Goal: Transaction & Acquisition: Purchase product/service

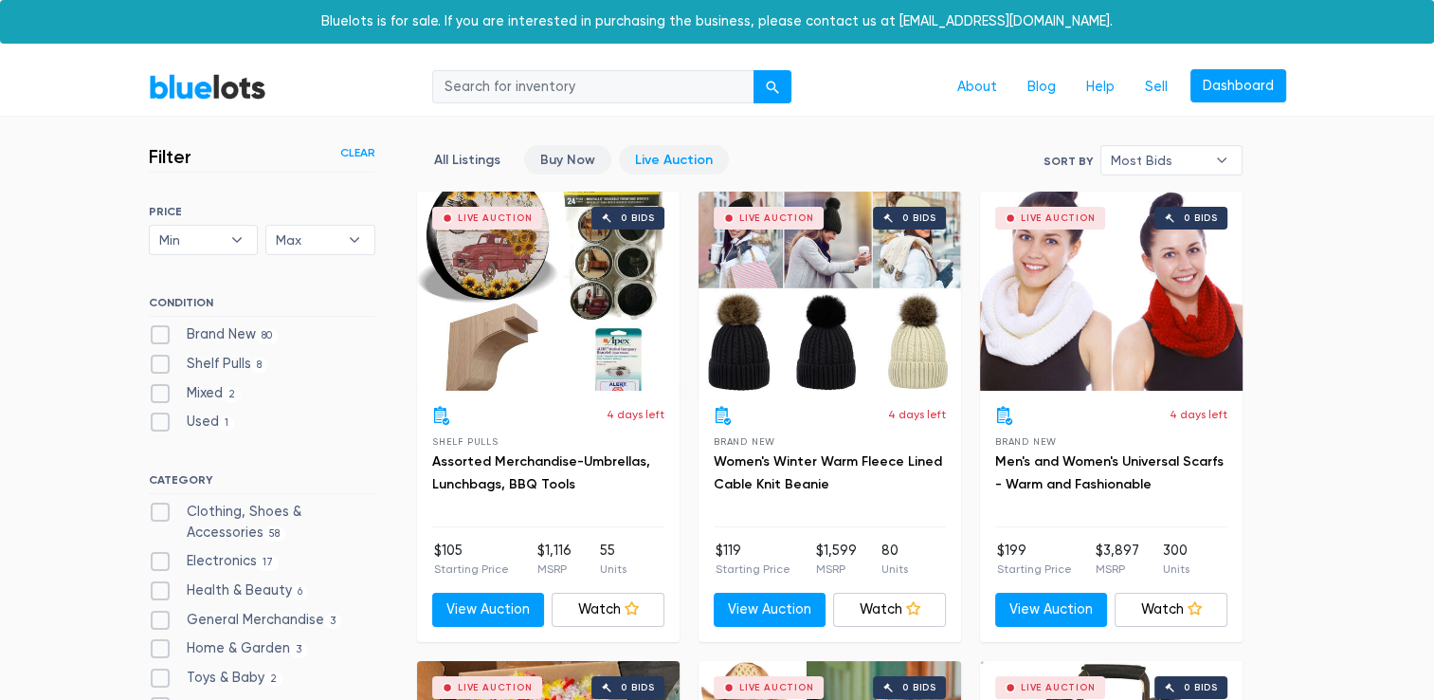
click at [585, 159] on link "Buy Now" at bounding box center [567, 159] width 87 height 29
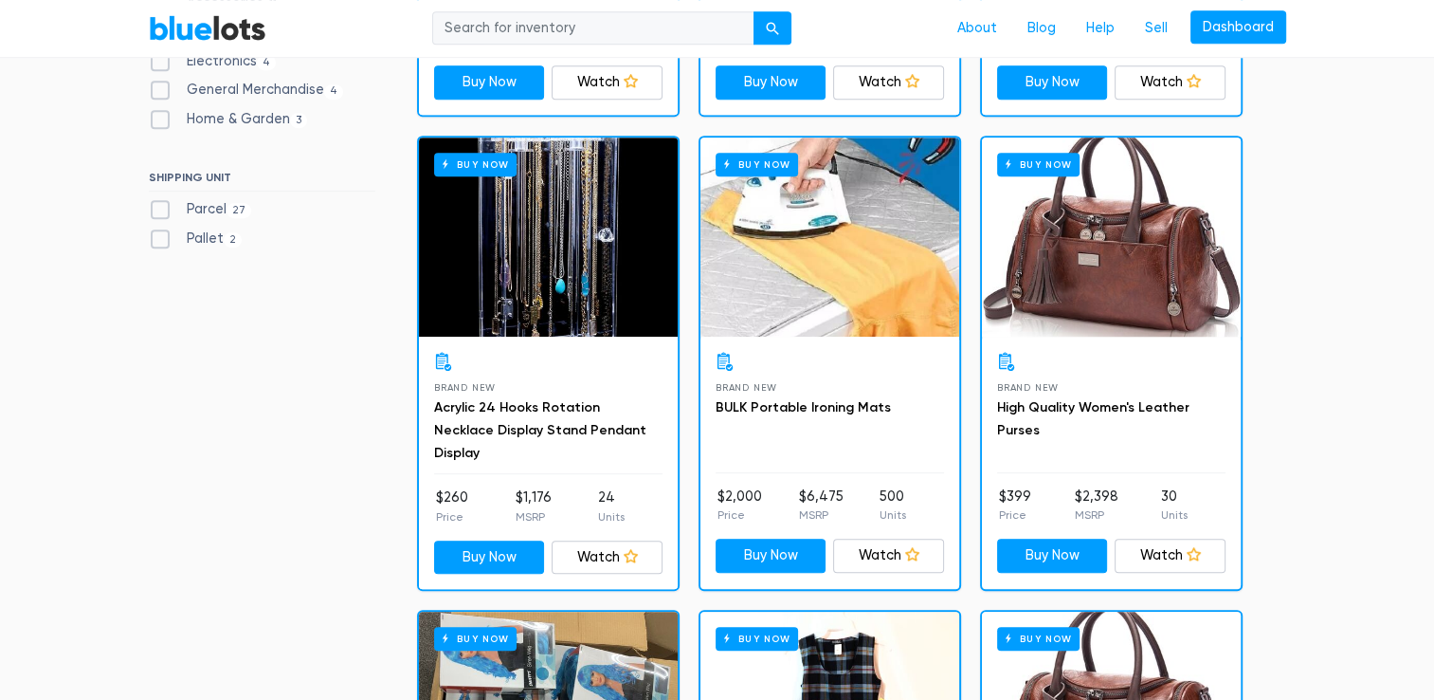
scroll to position [984, 0]
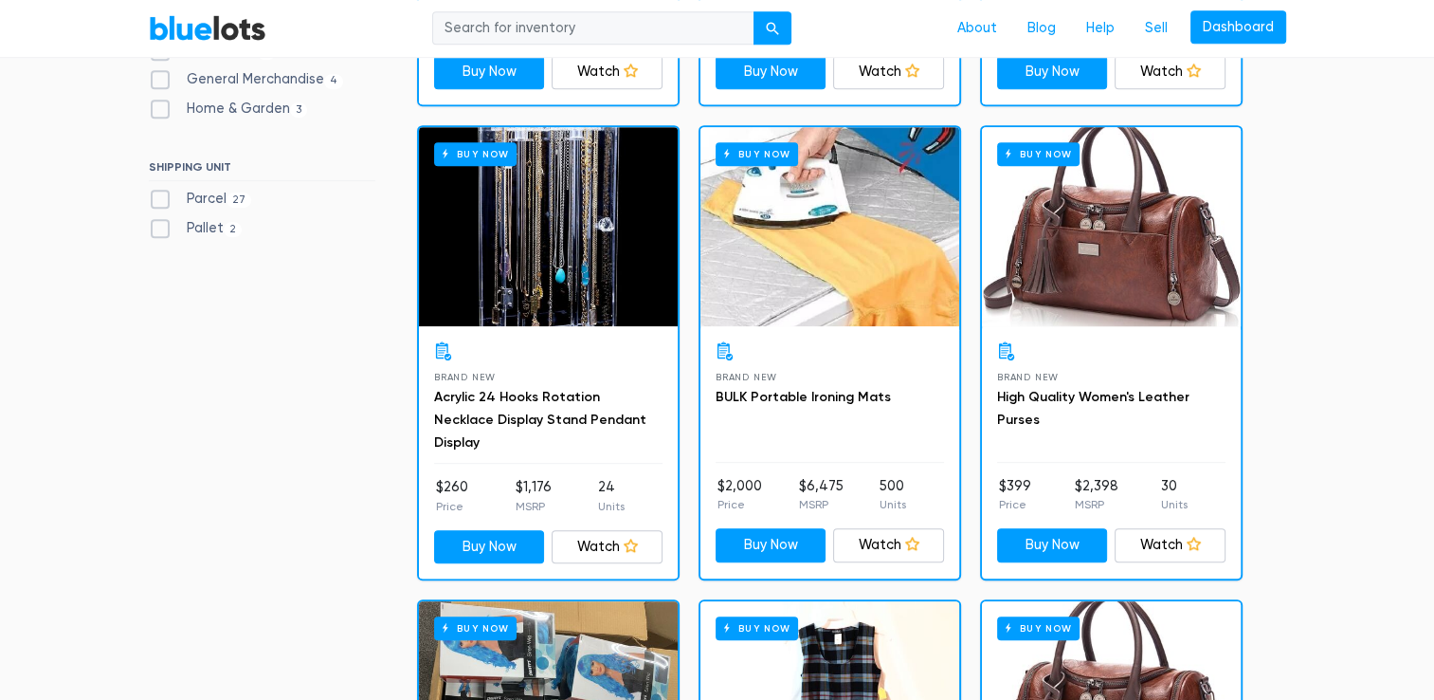
drag, startPoint x: 1229, startPoint y: 192, endPoint x: 1262, endPoint y: 293, distance: 106.7
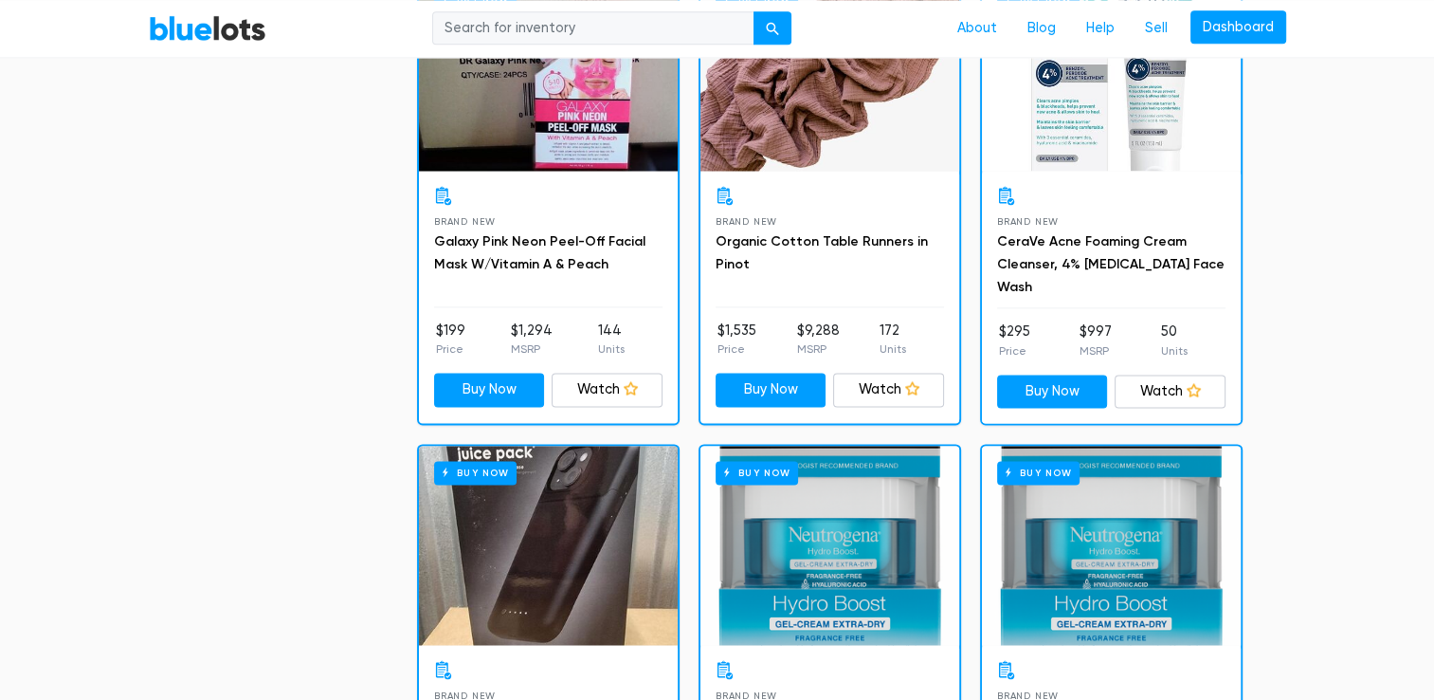
drag, startPoint x: 1286, startPoint y: 241, endPoint x: 1305, endPoint y: 375, distance: 135.0
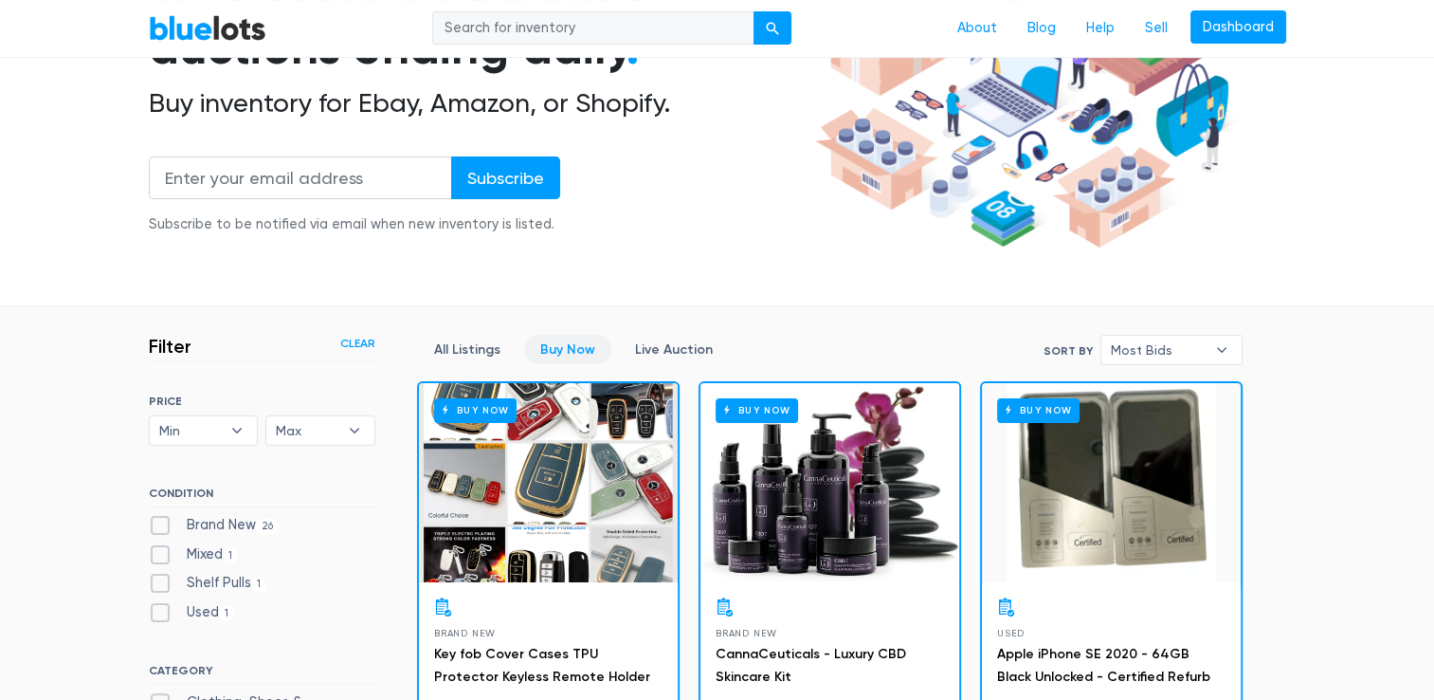
scroll to position [685, 0]
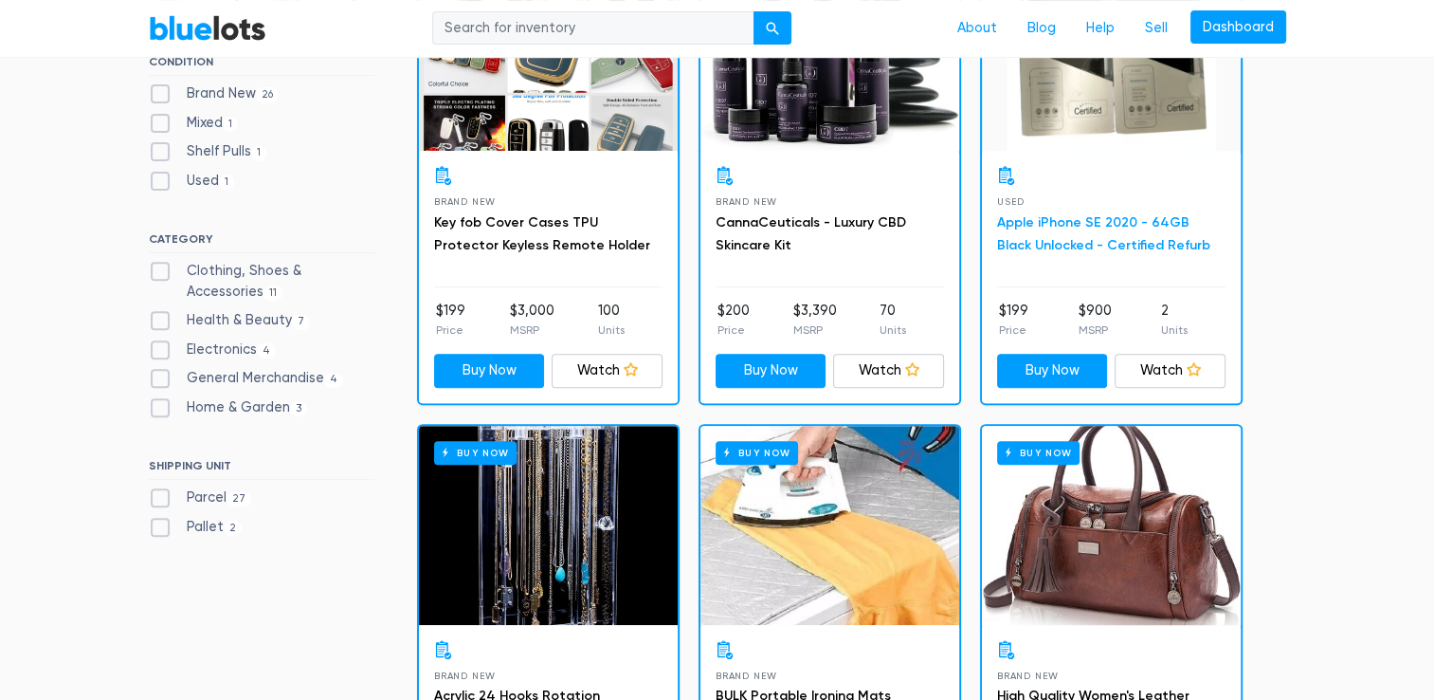
click at [1065, 243] on link "Apple iPhone SE 2020 - 64GB Black Unlocked - Certified Refurb" at bounding box center [1103, 233] width 213 height 39
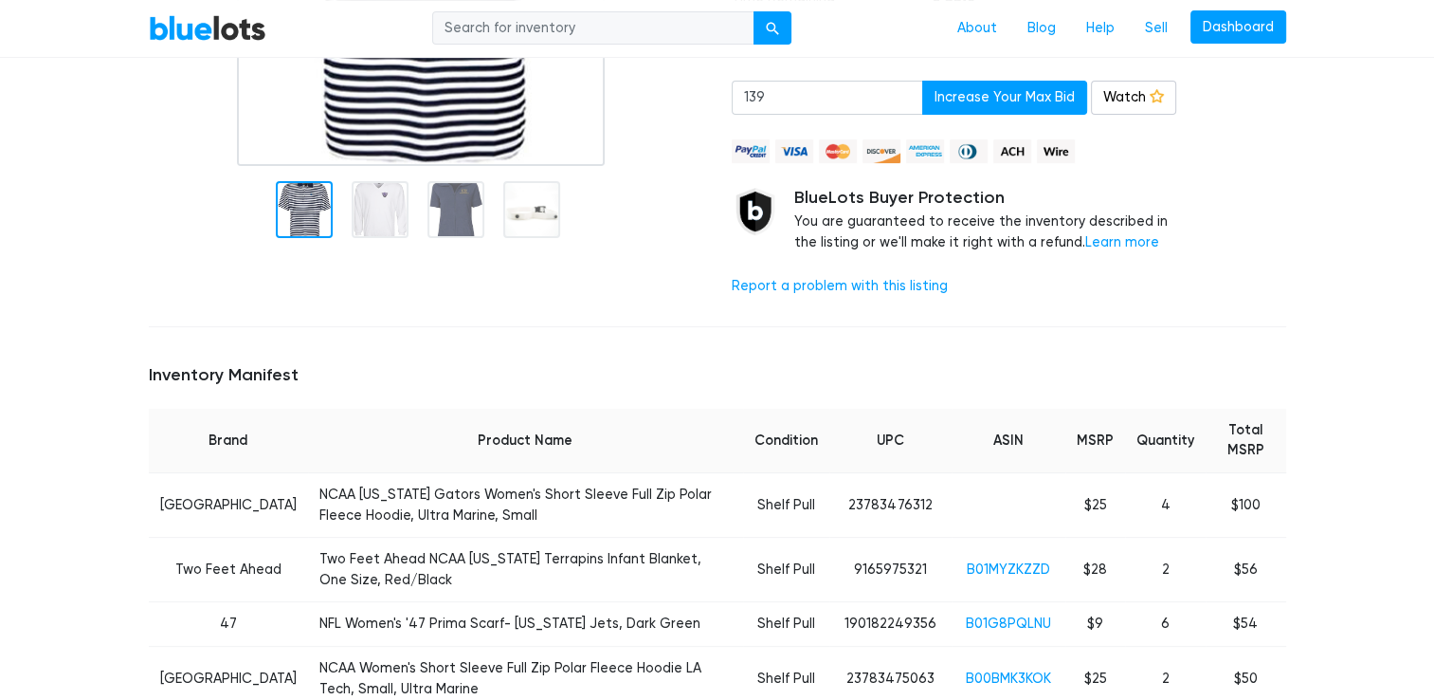
scroll to position [190, 0]
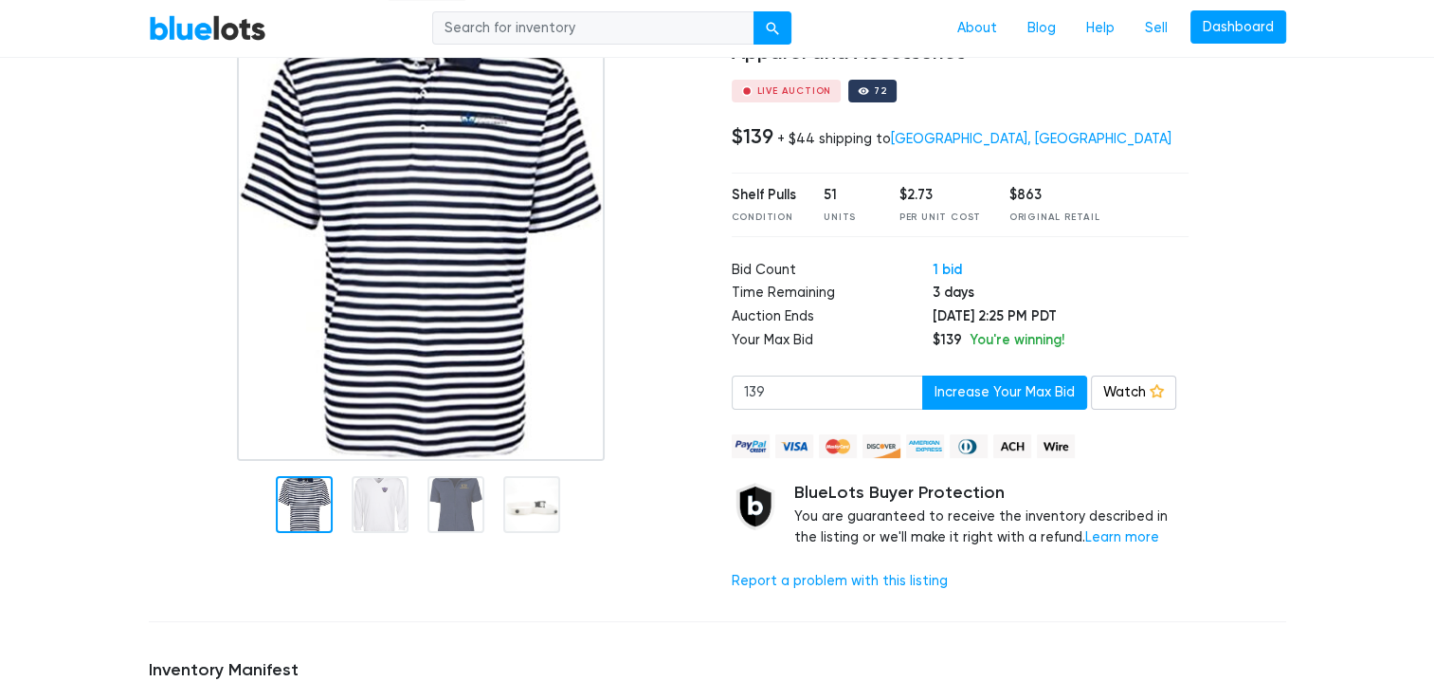
click at [778, 335] on td "Your Max Bid" at bounding box center [832, 342] width 201 height 24
click at [770, 274] on td "Bid Count" at bounding box center [832, 272] width 201 height 24
click at [837, 145] on div "+ $44 shipping to [GEOGRAPHIC_DATA], [GEOGRAPHIC_DATA]" at bounding box center [974, 139] width 394 height 16
drag, startPoint x: 831, startPoint y: 158, endPoint x: 803, endPoint y: 237, distance: 83.4
click at [804, 231] on div "Clothing, Shoes & Accessories NCAA, NFL, MLB, NBA Sports Brand Logo Apparel and…" at bounding box center [961, 297] width 486 height 620
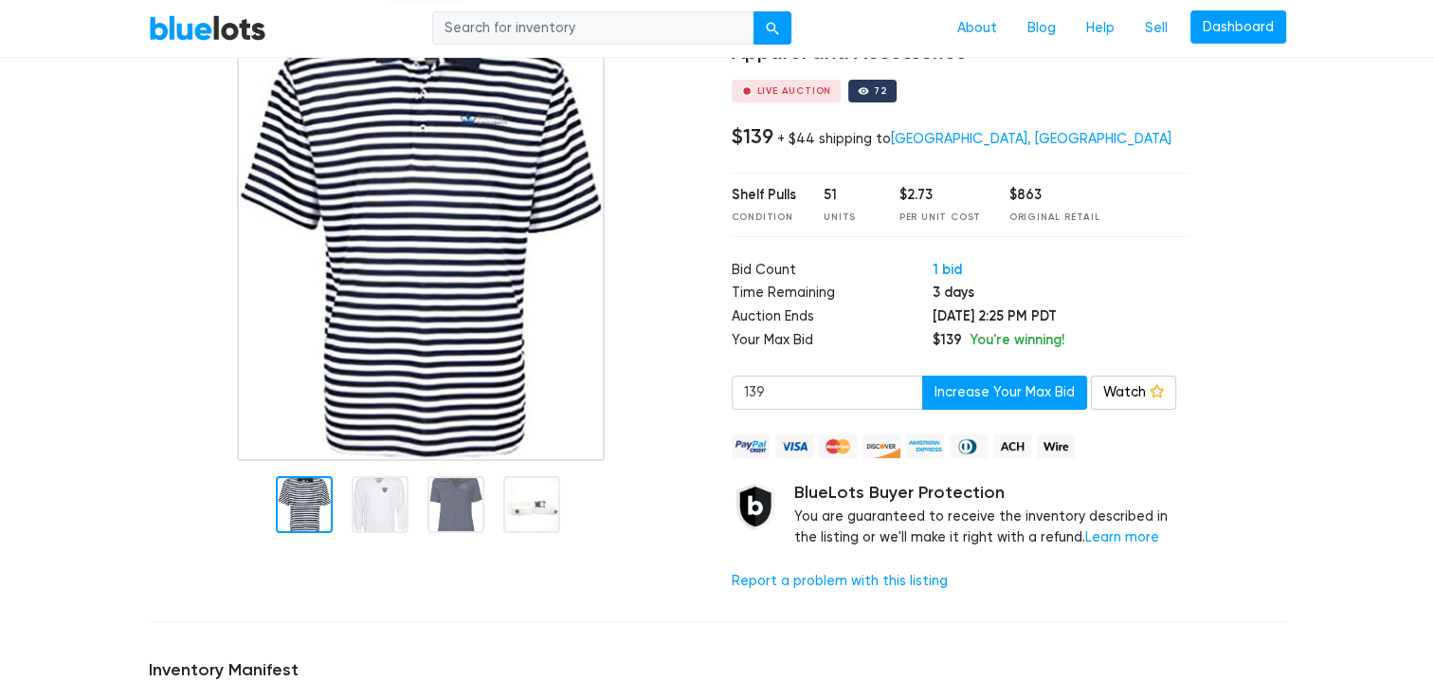
drag, startPoint x: 803, startPoint y: 237, endPoint x: 785, endPoint y: 286, distance: 52.5
click at [785, 286] on td "Time Remaining" at bounding box center [832, 295] width 201 height 24
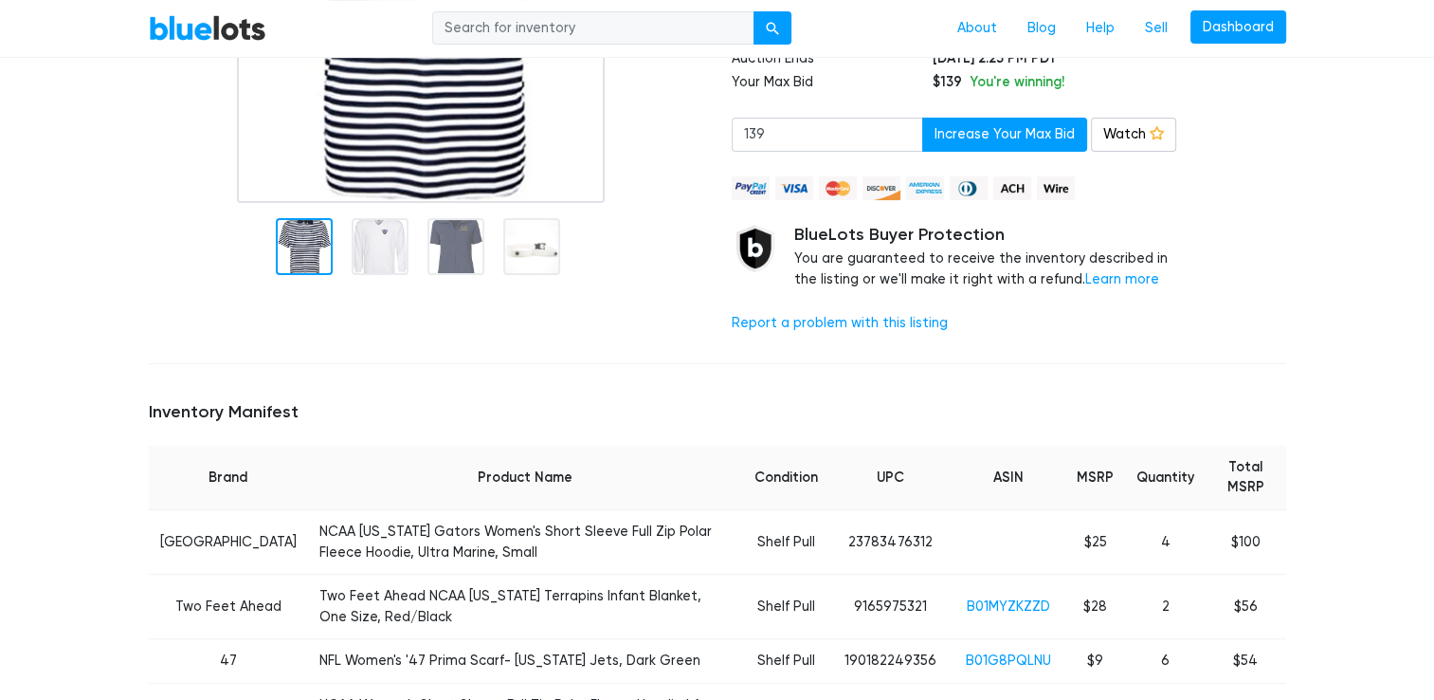
scroll to position [474, 0]
